Goal: Check status: Check status

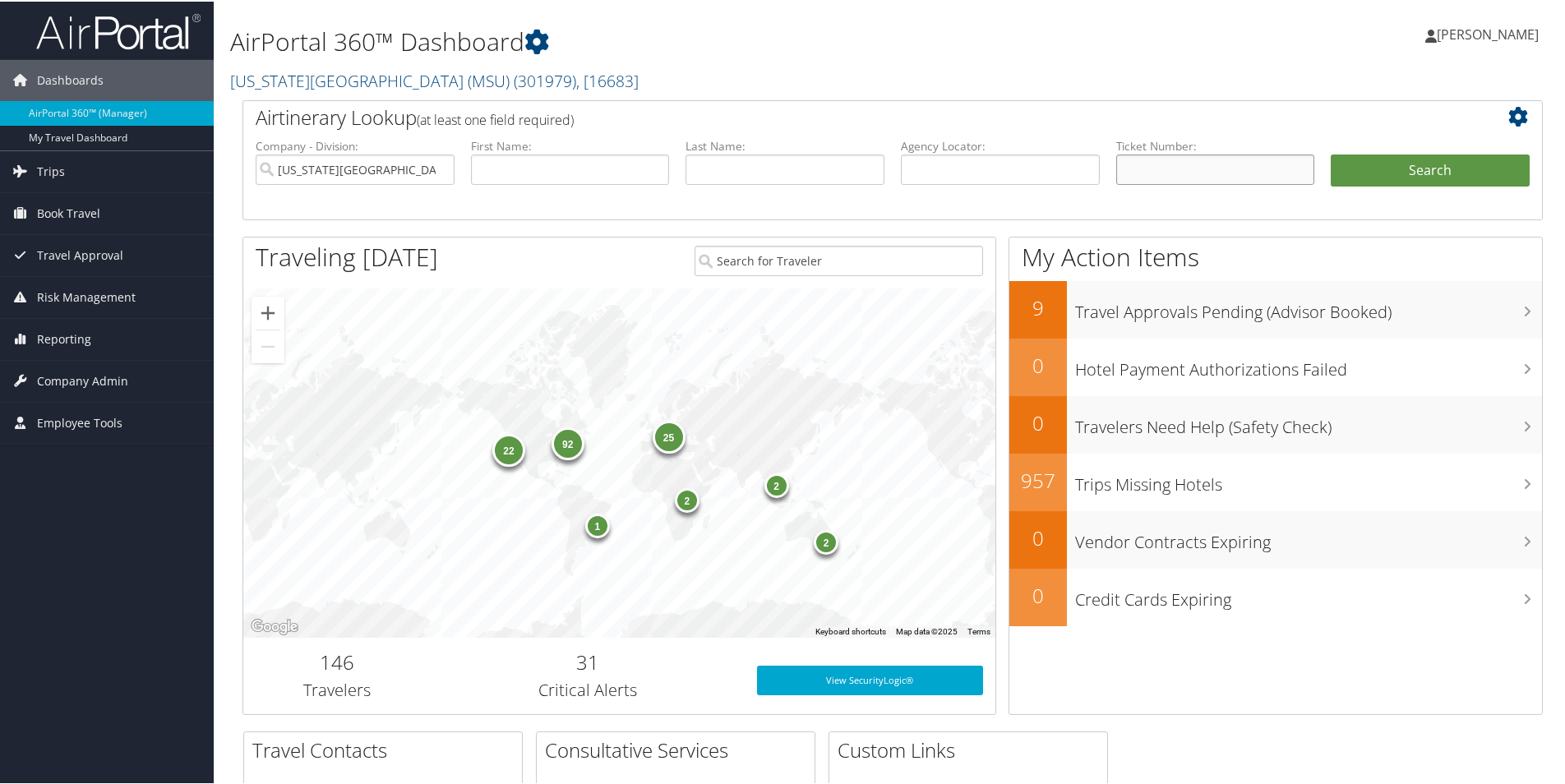
paste input "SO YEON"
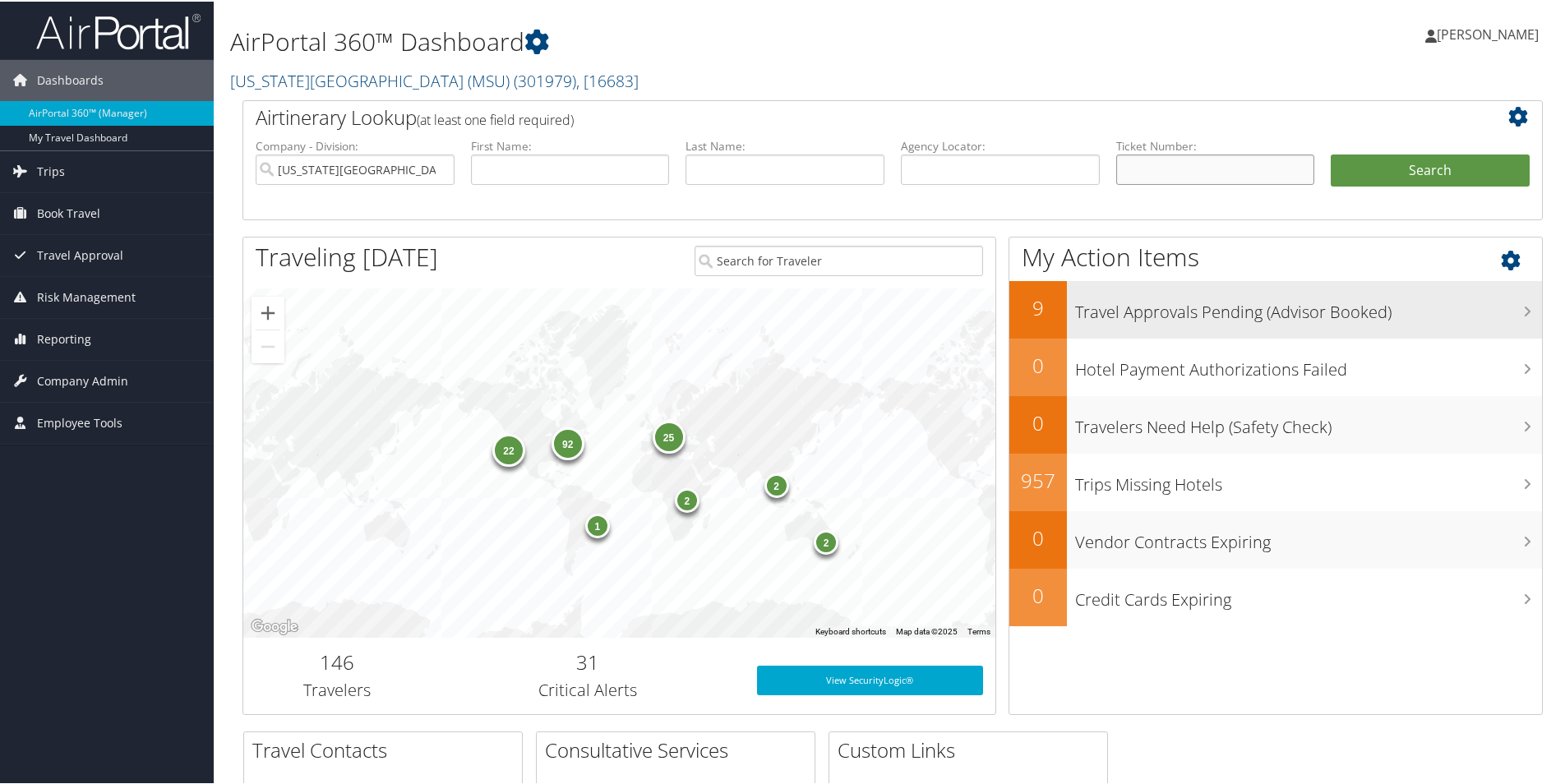
type input "SO YEON"
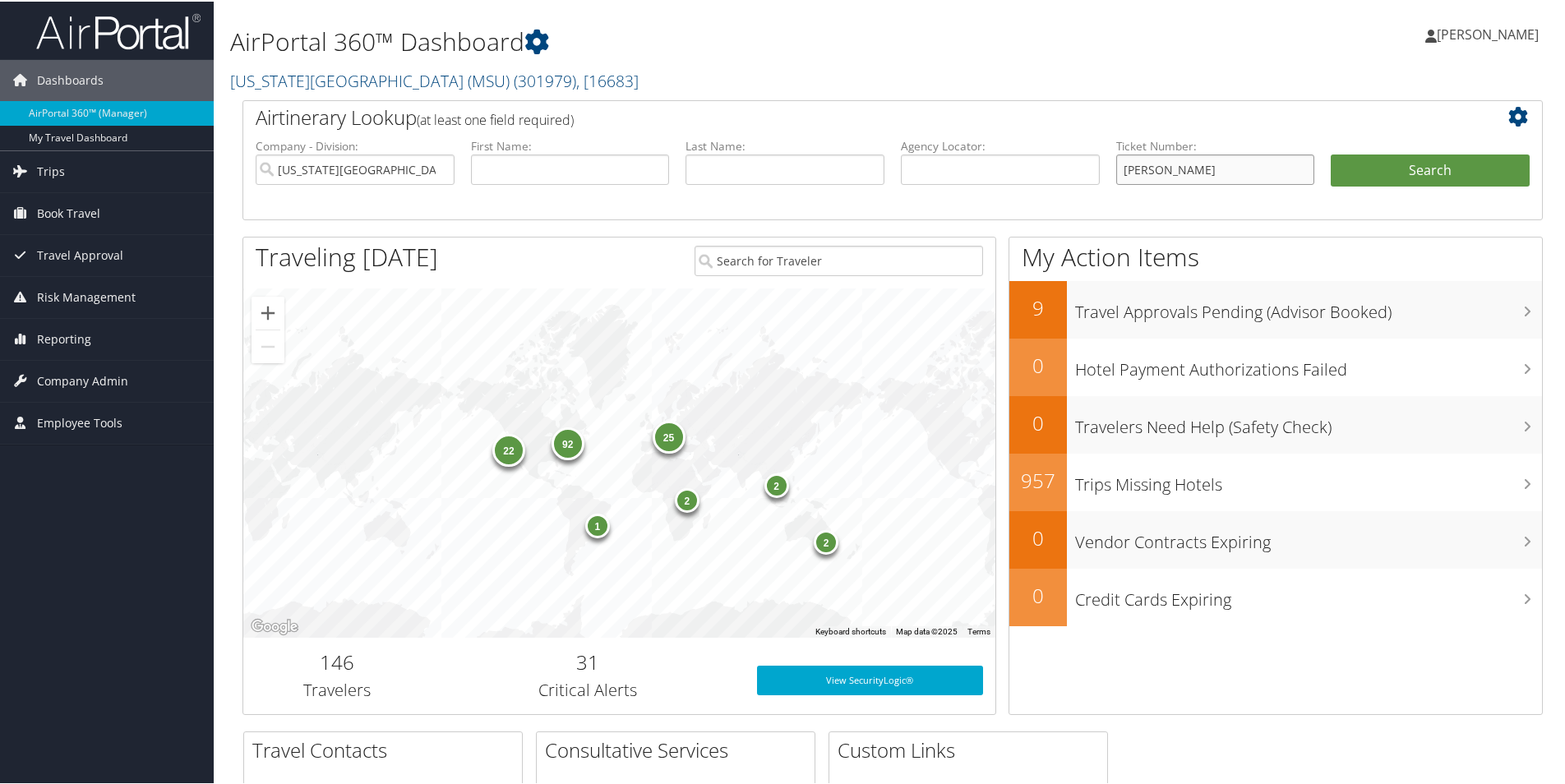
click at [1172, 160] on input "SO YEON" at bounding box center [1216, 168] width 199 height 31
drag, startPoint x: 1177, startPoint y: 163, endPoint x: 1116, endPoint y: 165, distance: 61.0
click at [1116, 165] on input "SO YEON" at bounding box center [1216, 168] width 199 height 31
click at [1145, 172] on input "text" at bounding box center [1216, 168] width 199 height 31
paste input "7232052951"
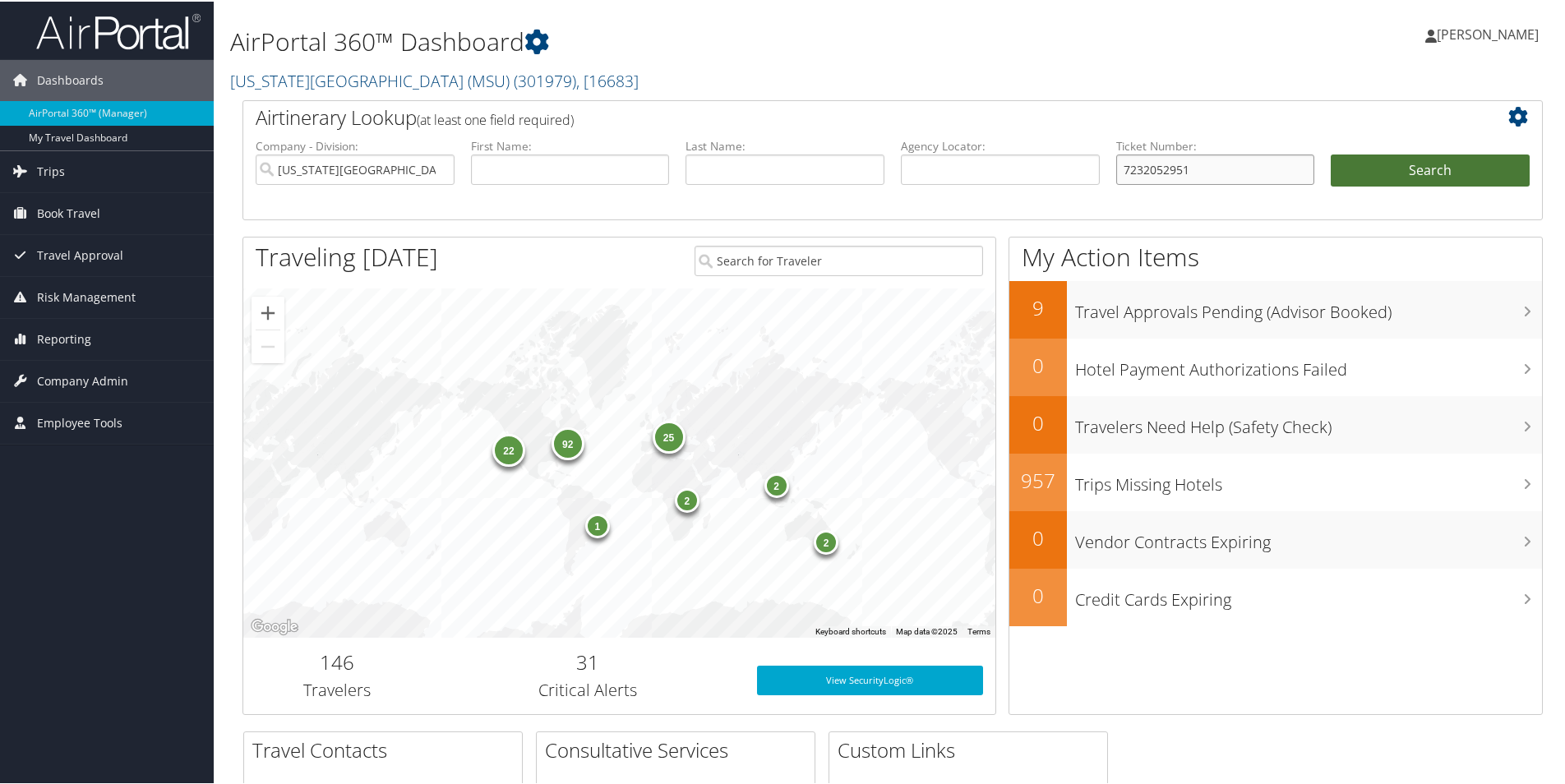
type input "7232052951"
click at [1368, 166] on button "Search" at bounding box center [1431, 169] width 199 height 33
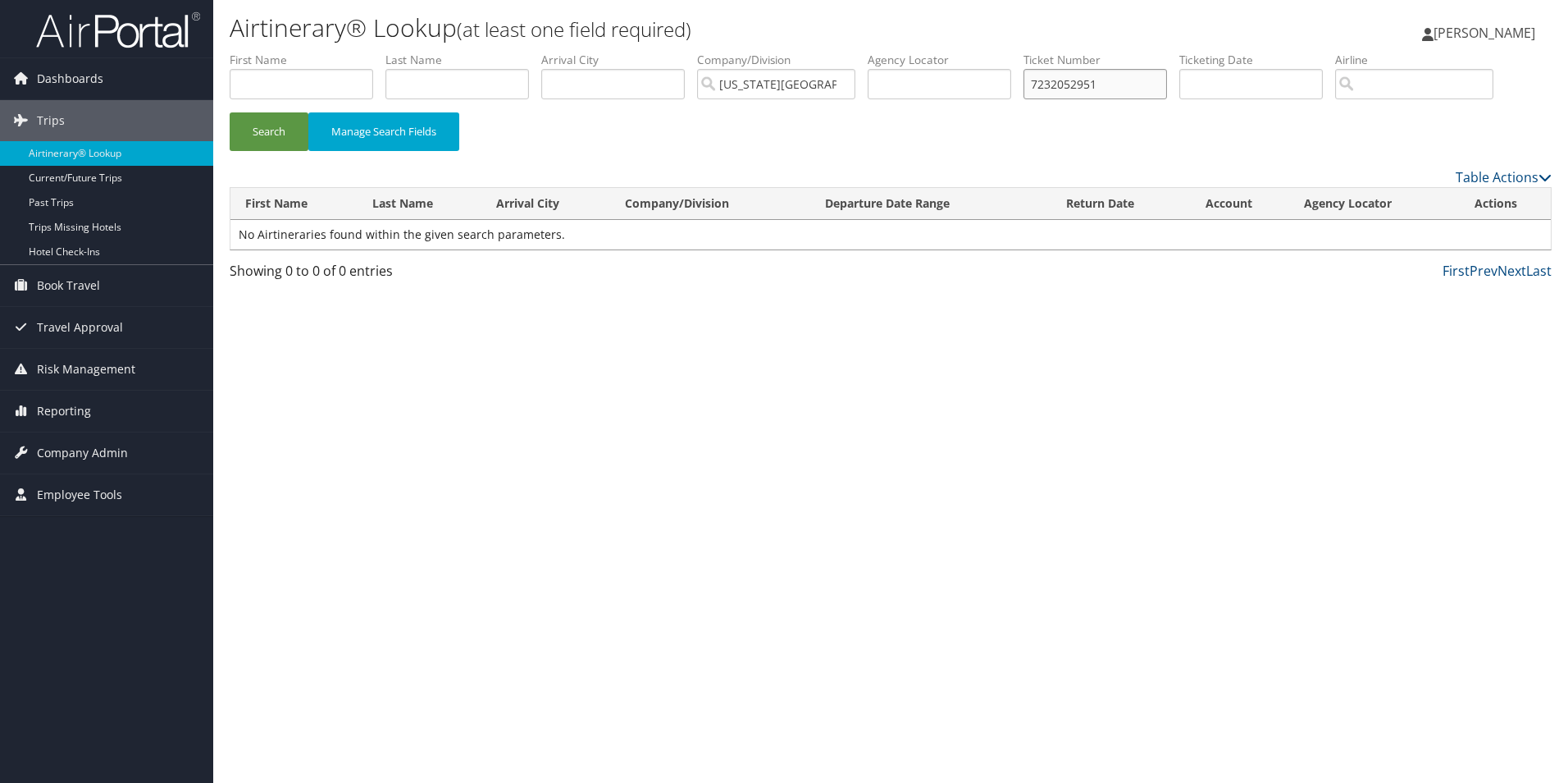
drag, startPoint x: 1125, startPoint y: 86, endPoint x: 1038, endPoint y: 86, distance: 87.0
click at [1038, 86] on input "7232052951" at bounding box center [1095, 84] width 143 height 31
click at [1077, 84] on input "text" at bounding box center [1095, 84] width 143 height 31
paste input "00672320529514"
type input "00672320529514"
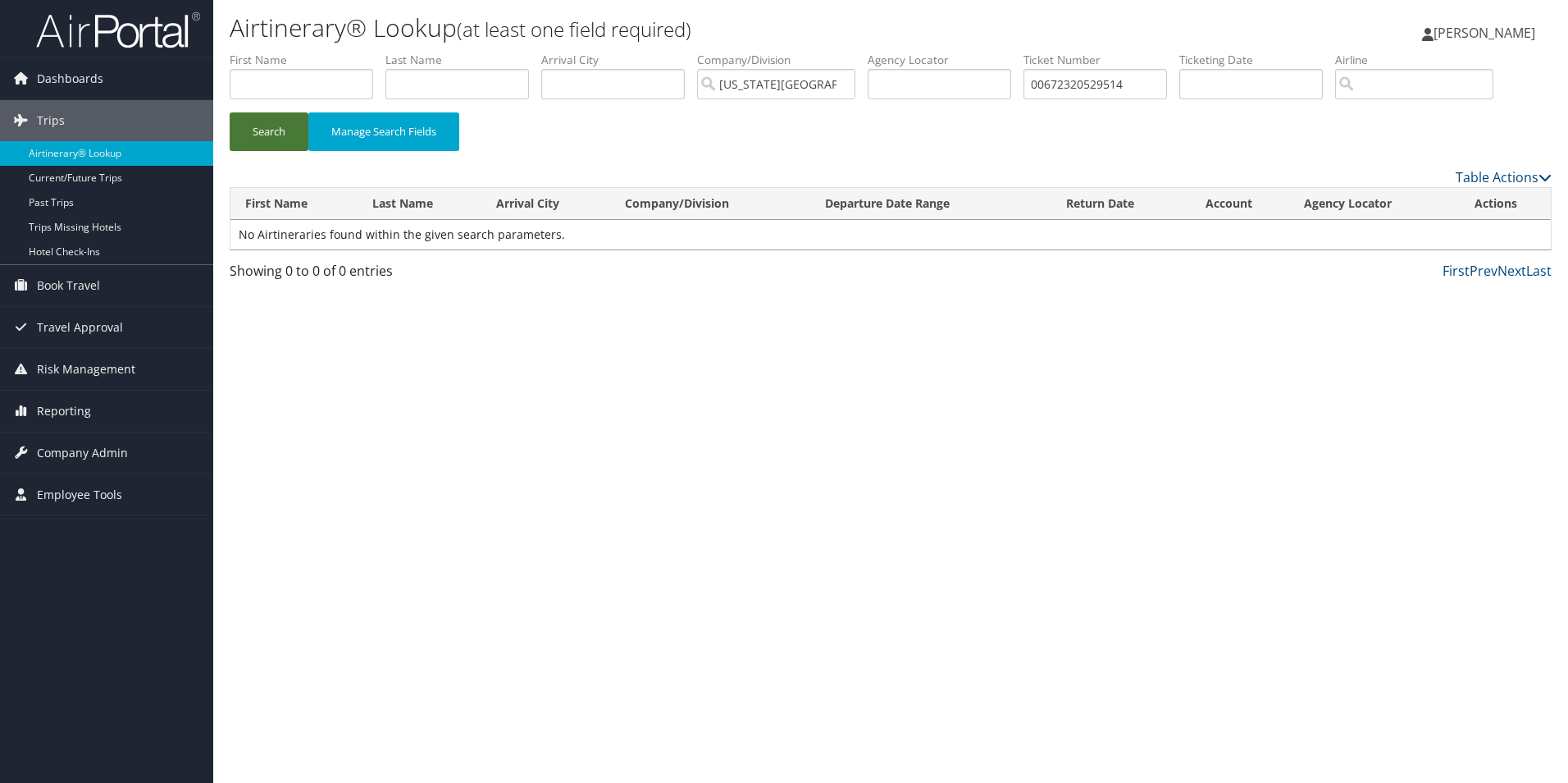
click at [257, 122] on button "Search" at bounding box center [269, 131] width 79 height 38
drag, startPoint x: 1143, startPoint y: 84, endPoint x: 1035, endPoint y: 86, distance: 108.0
click at [1035, 52] on ul "First Name Last Name Departure City Arrival City Company/Division Michigan Stat…" at bounding box center [890, 52] width 1322 height 0
paste input "56119"
type input "56119"
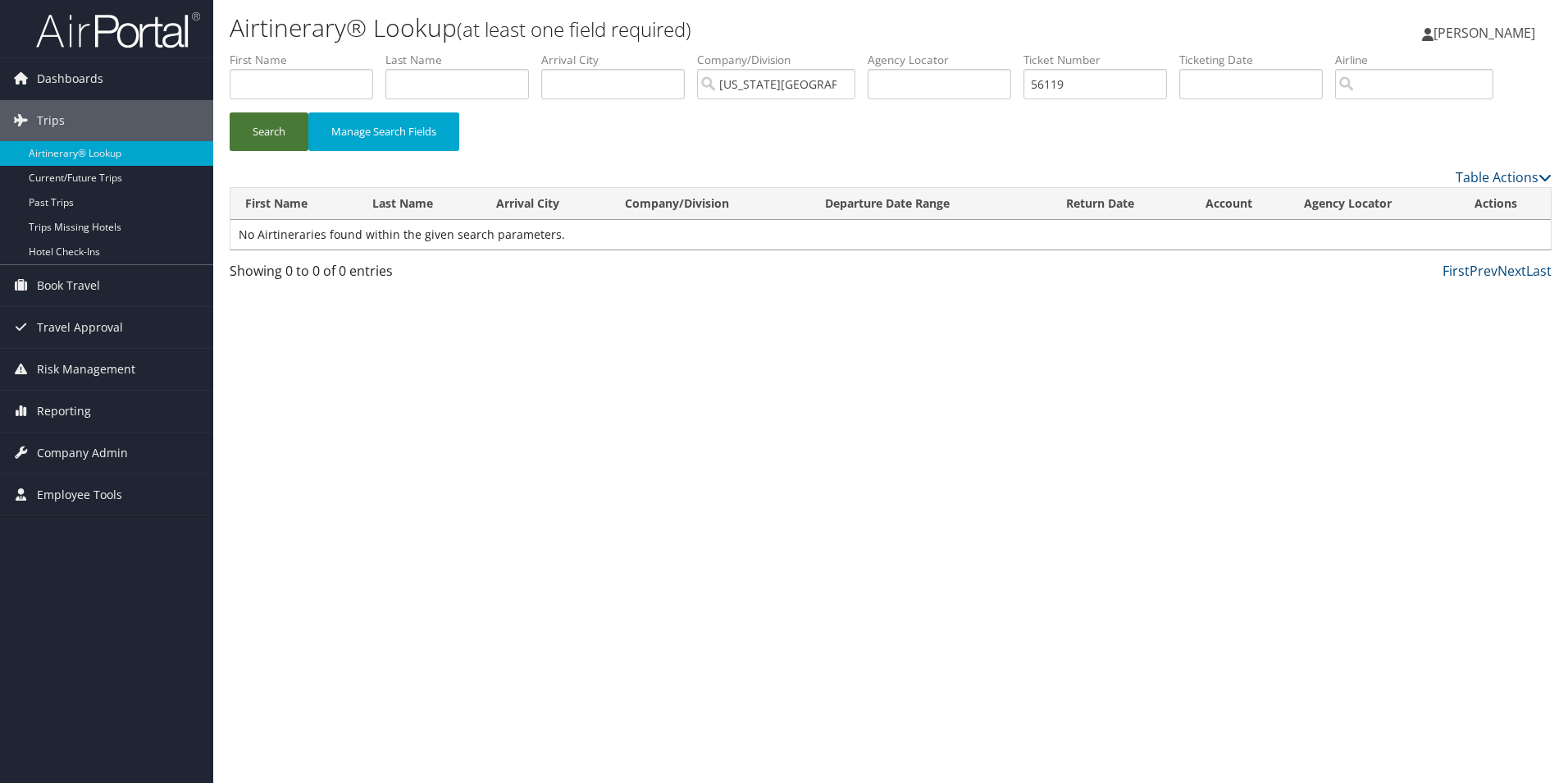
click at [271, 137] on button "Search" at bounding box center [269, 131] width 79 height 38
drag, startPoint x: 1098, startPoint y: 94, endPoint x: 1024, endPoint y: 91, distance: 74.1
click at [1024, 52] on ul "First Name Last Name Departure City Arrival City Company/Division Michigan Stat…" at bounding box center [890, 52] width 1322 height 0
click at [1442, 90] on input "search" at bounding box center [1414, 84] width 158 height 31
click at [1438, 116] on div "Delta Air Lines (DL)" at bounding box center [1433, 115] width 154 height 17
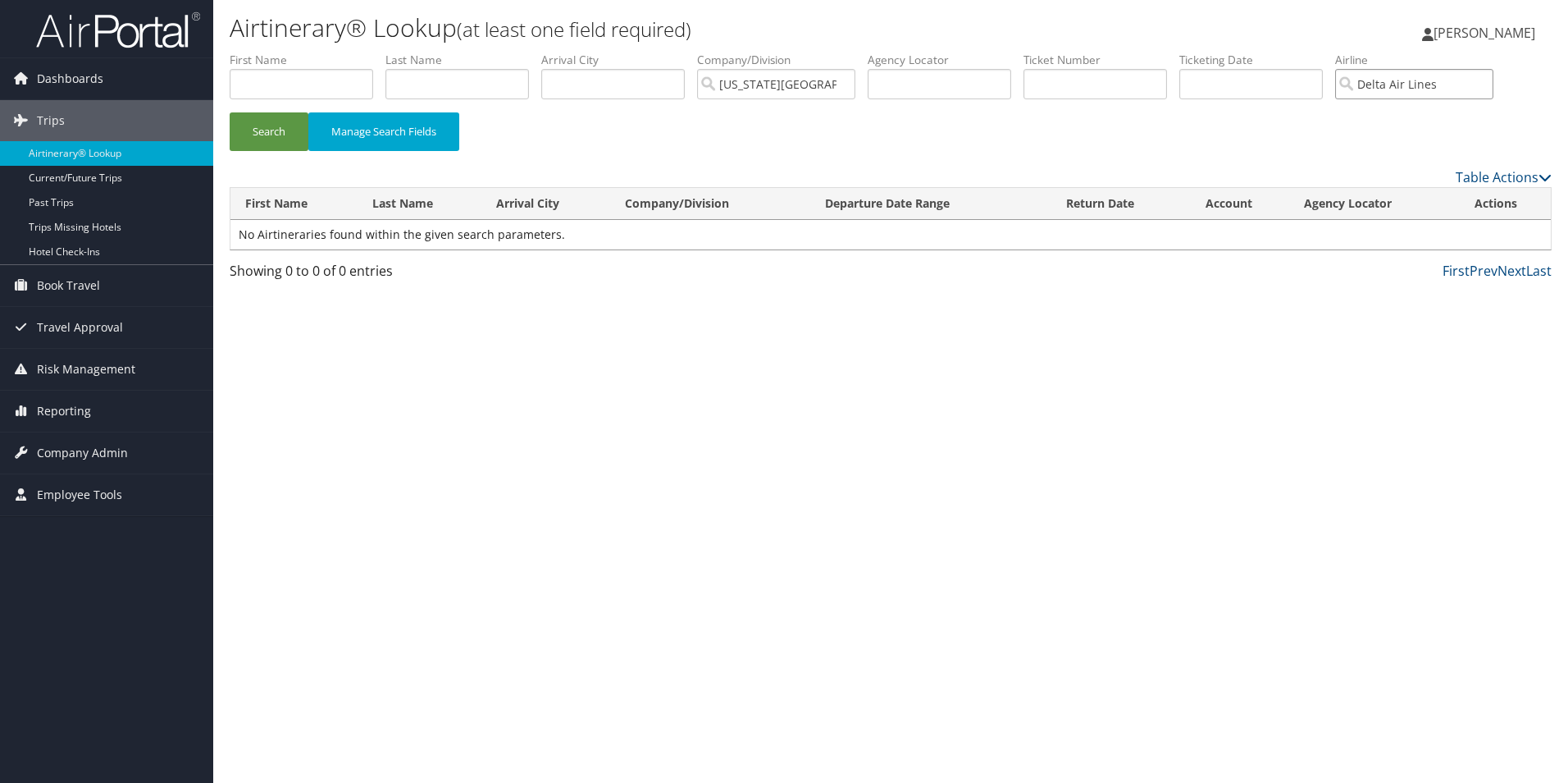
type input "Delta Air Lines"
click at [1254, 86] on input "text" at bounding box center [1251, 84] width 143 height 31
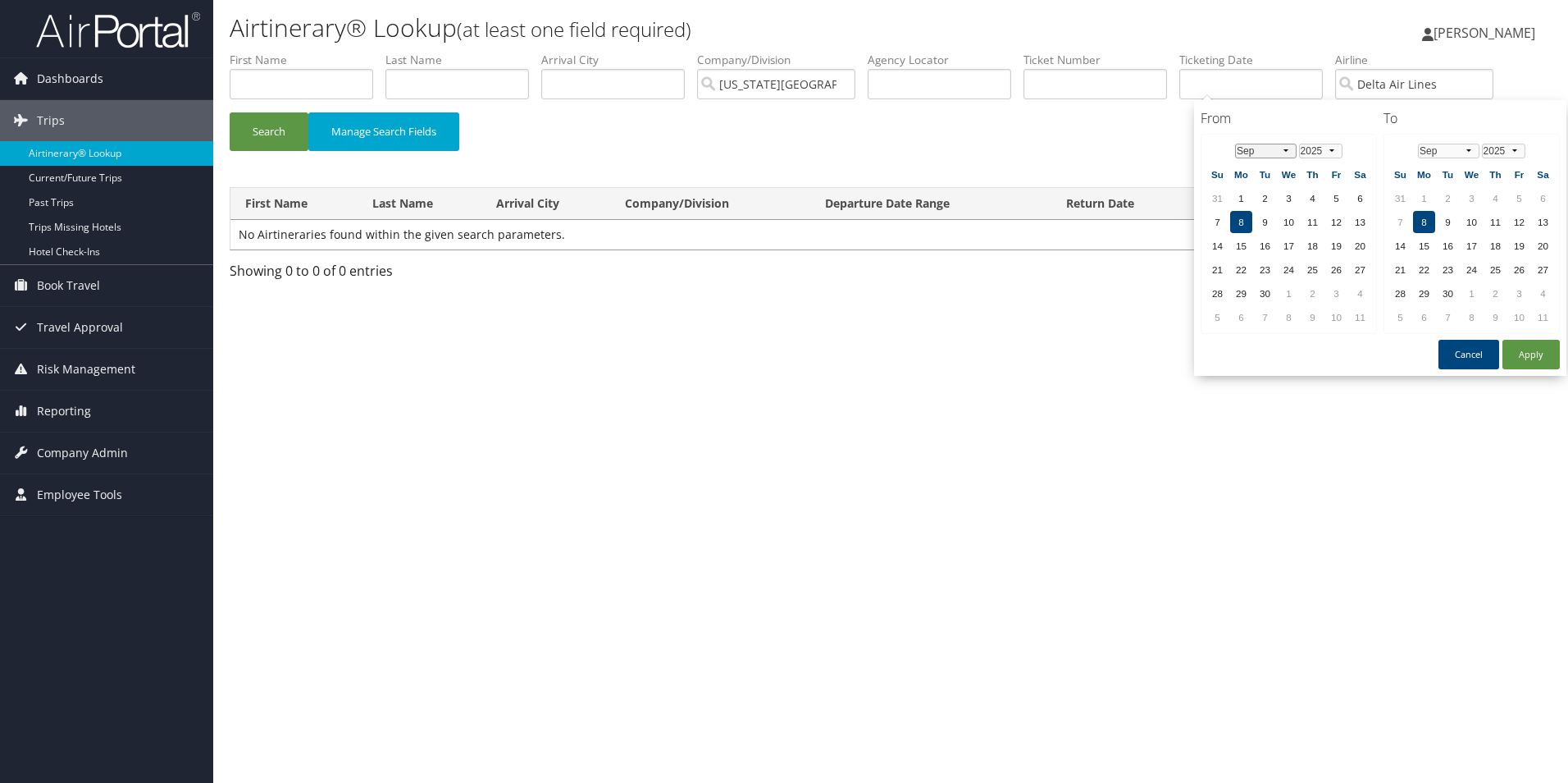
click at [1292, 150] on select "Jan Feb Mar Apr May Jun Jul Aug Sep Oct Nov Dec" at bounding box center [1266, 151] width 61 height 15
click at [1337, 273] on td "21" at bounding box center [1337, 270] width 22 height 22
click at [1470, 149] on select "Jan Feb Mar Apr May Jun Jul Aug Sep Oct Nov Dec" at bounding box center [1449, 151] width 61 height 15
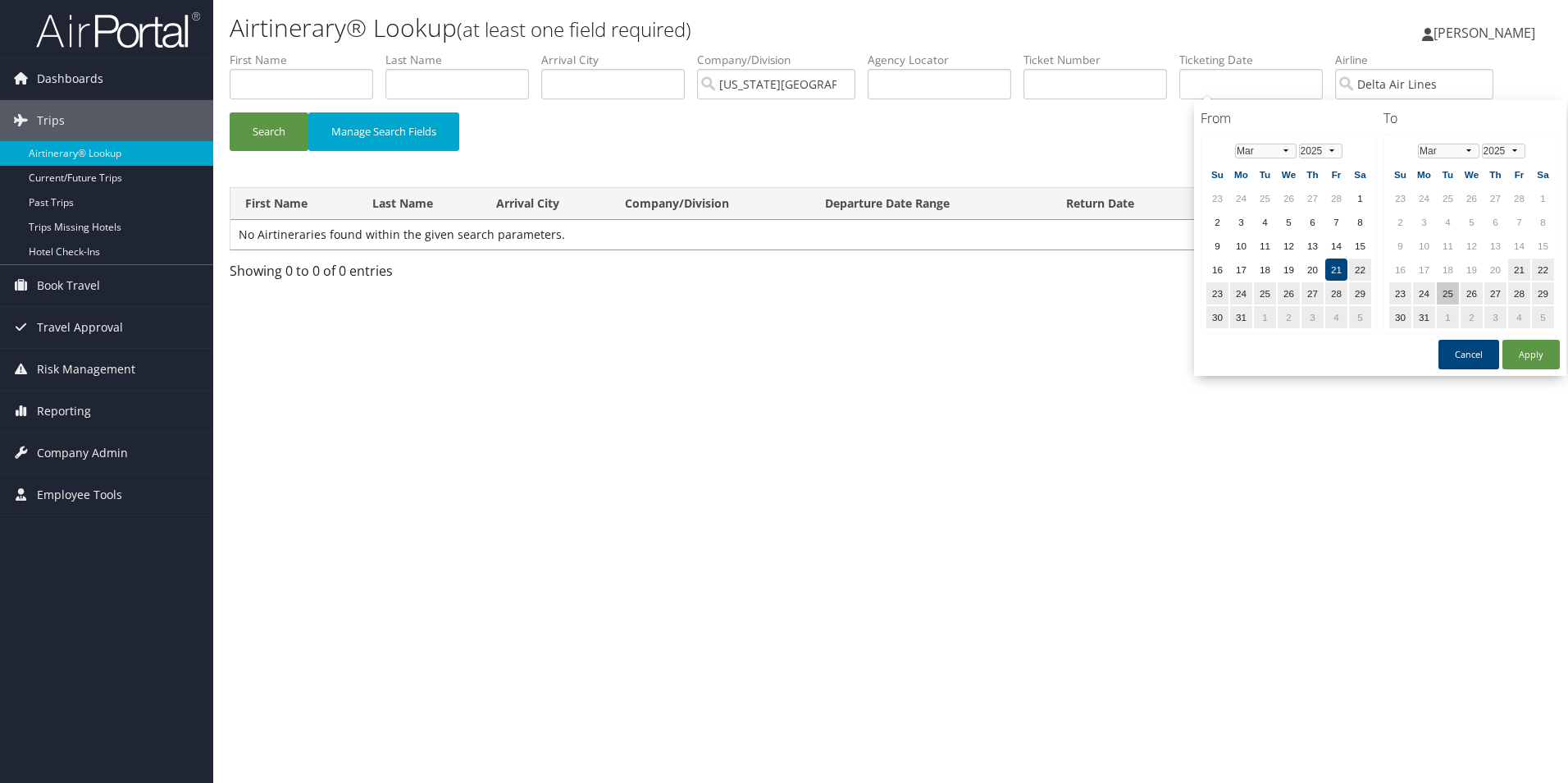
click at [1446, 293] on td "25" at bounding box center [1448, 294] width 22 height 22
click at [1539, 352] on button "Apply" at bounding box center [1531, 354] width 58 height 30
type input "03/21/2025 - 03/25/2025"
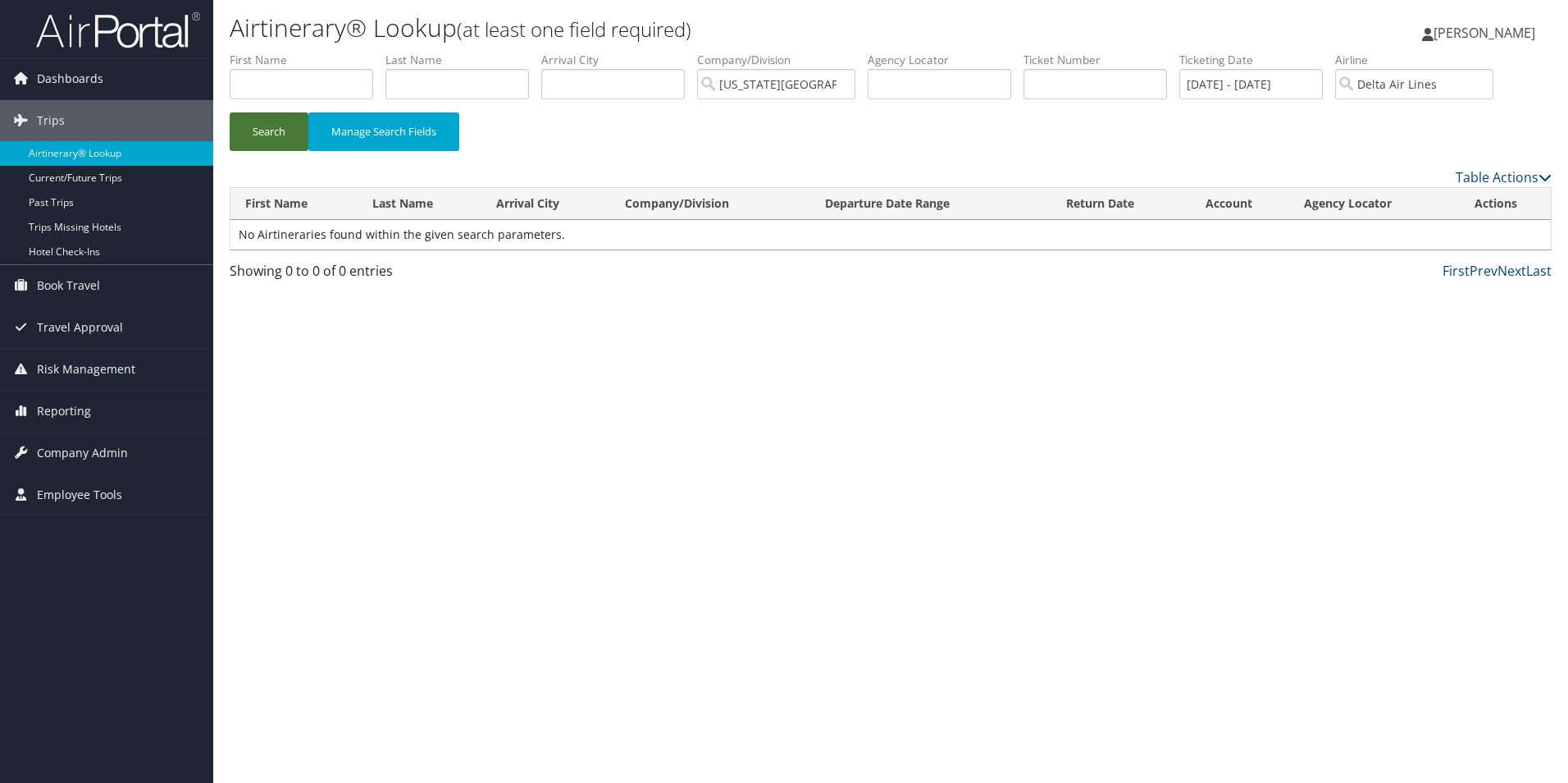
click at [257, 136] on button "Search" at bounding box center [269, 131] width 79 height 38
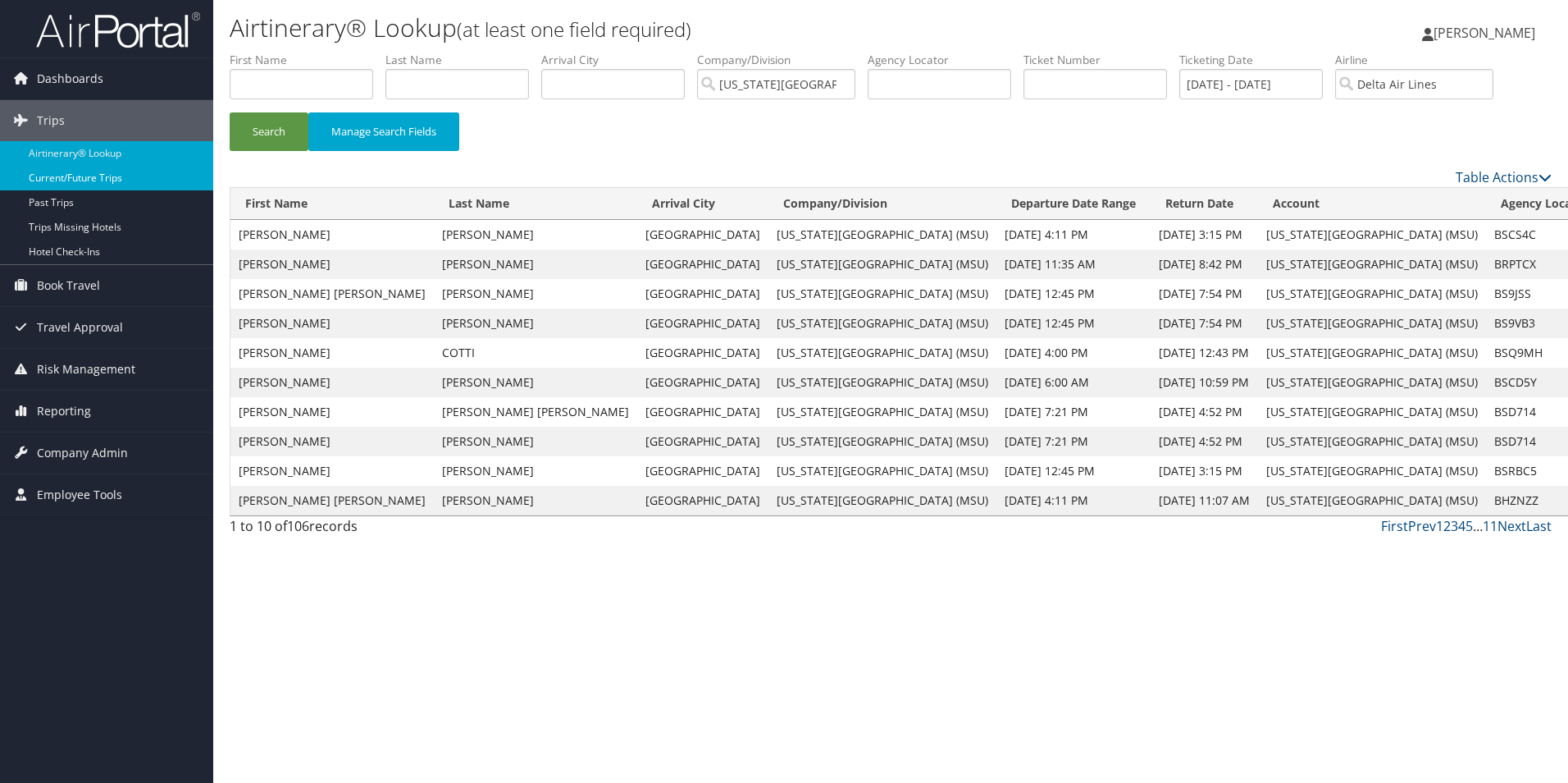
click at [108, 179] on link "Current/Future Trips" at bounding box center [106, 178] width 213 height 24
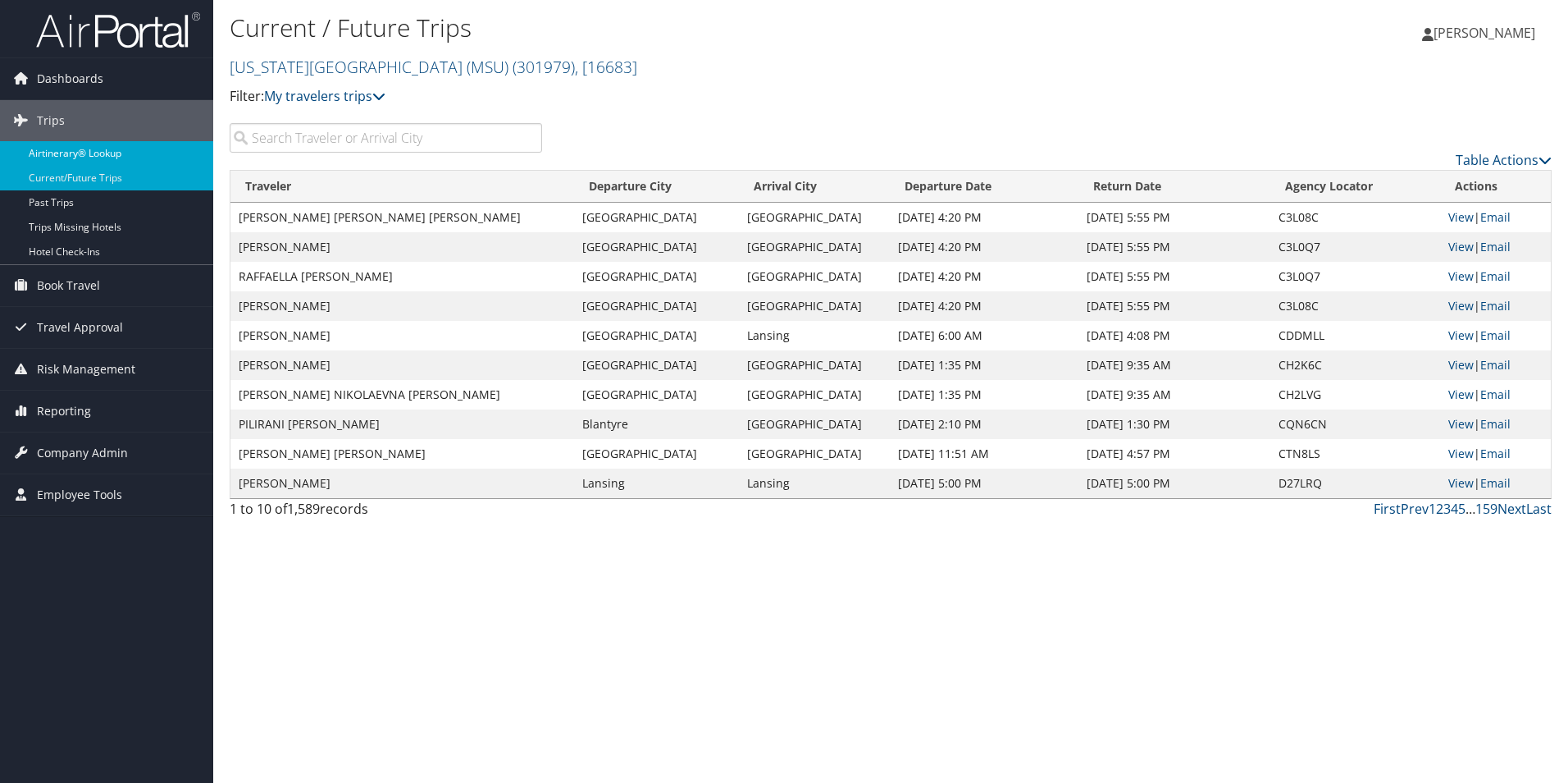
click at [114, 160] on link "Airtinerary® Lookup" at bounding box center [106, 153] width 213 height 24
